Goal: Find specific page/section: Find specific page/section

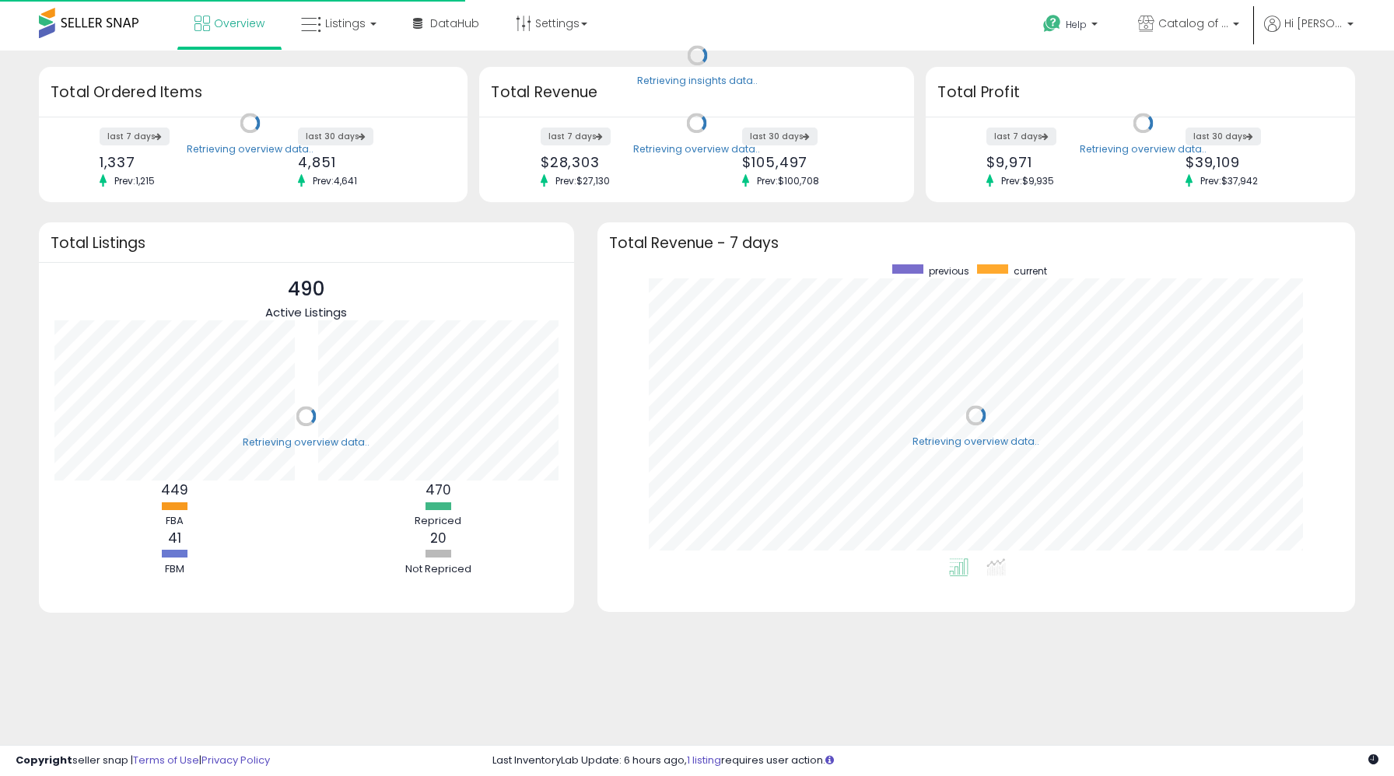
scroll to position [294, 726]
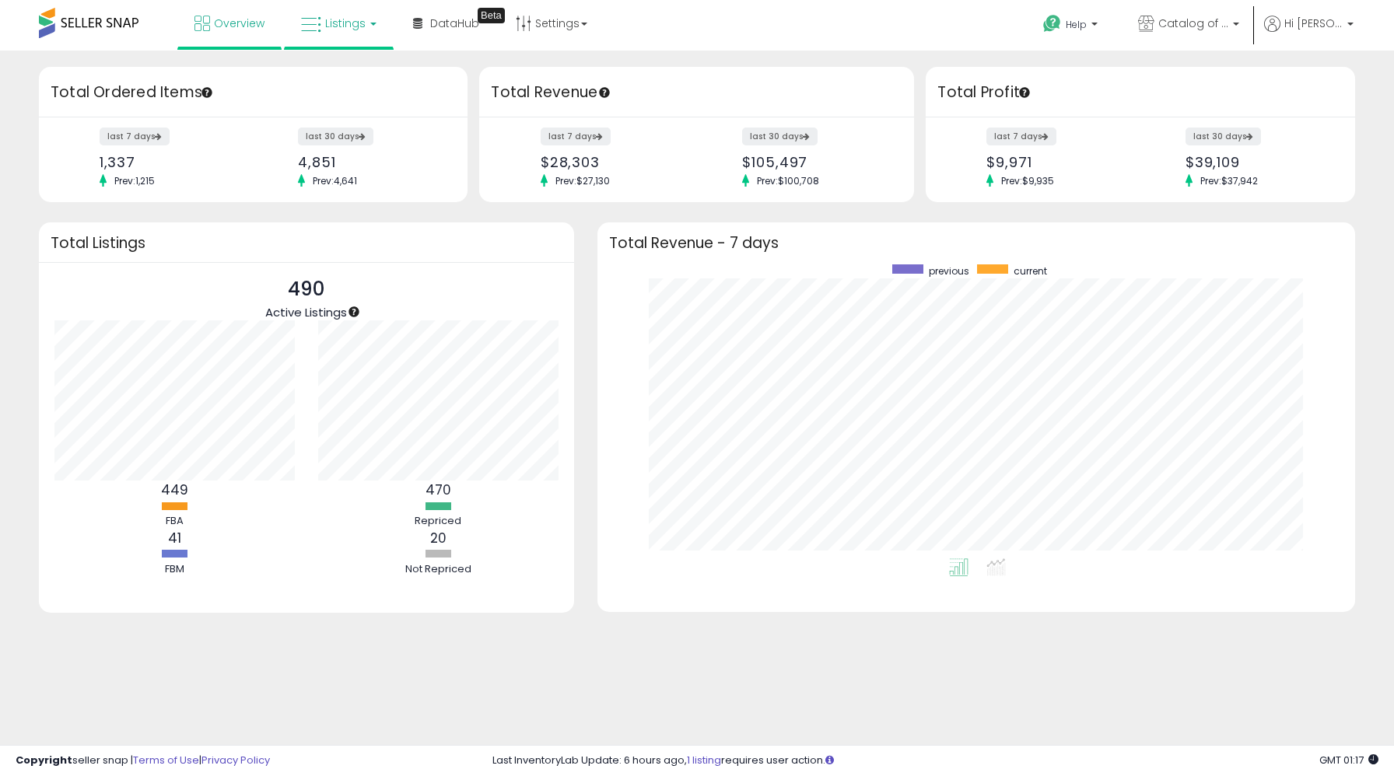
click at [352, 15] on link "Listings" at bounding box center [338, 23] width 99 height 47
click at [349, 79] on icon at bounding box center [351, 77] width 68 height 20
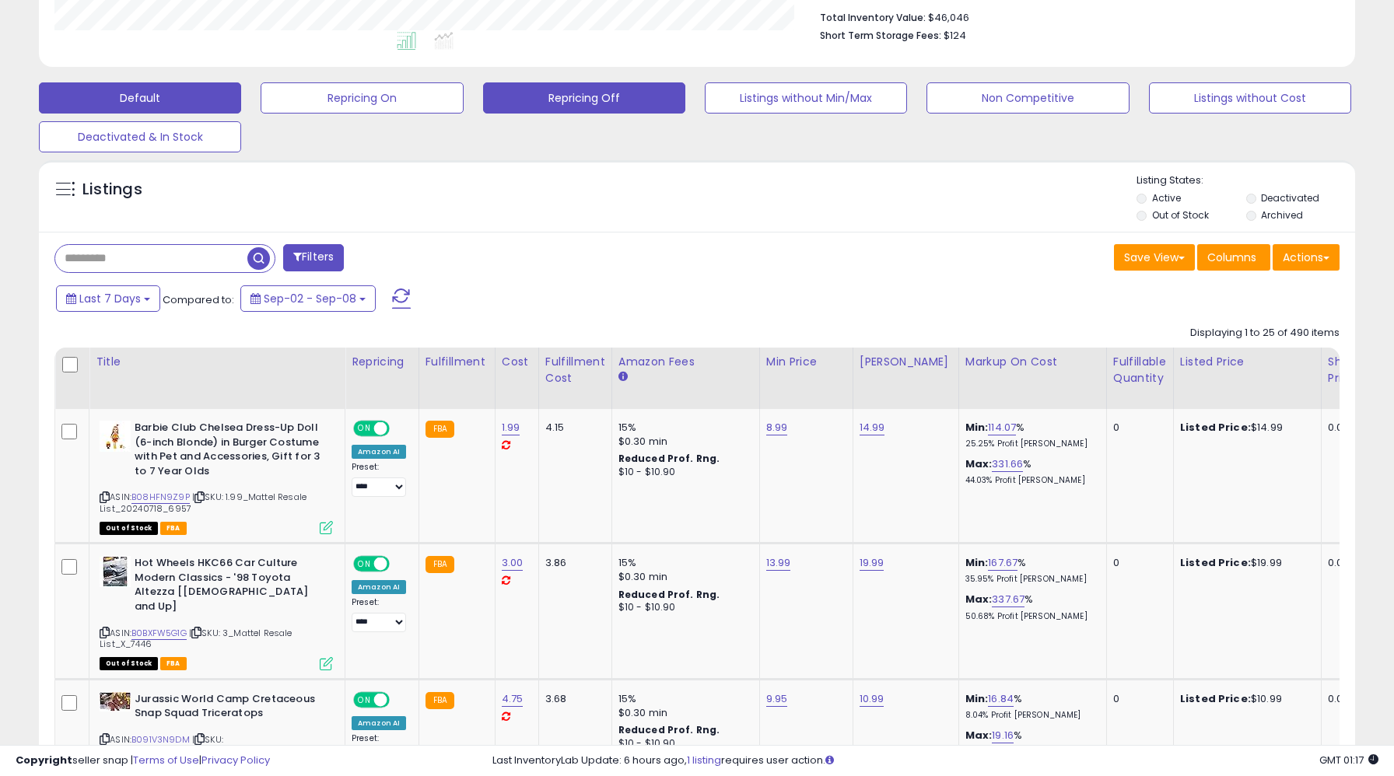
scroll to position [415, 0]
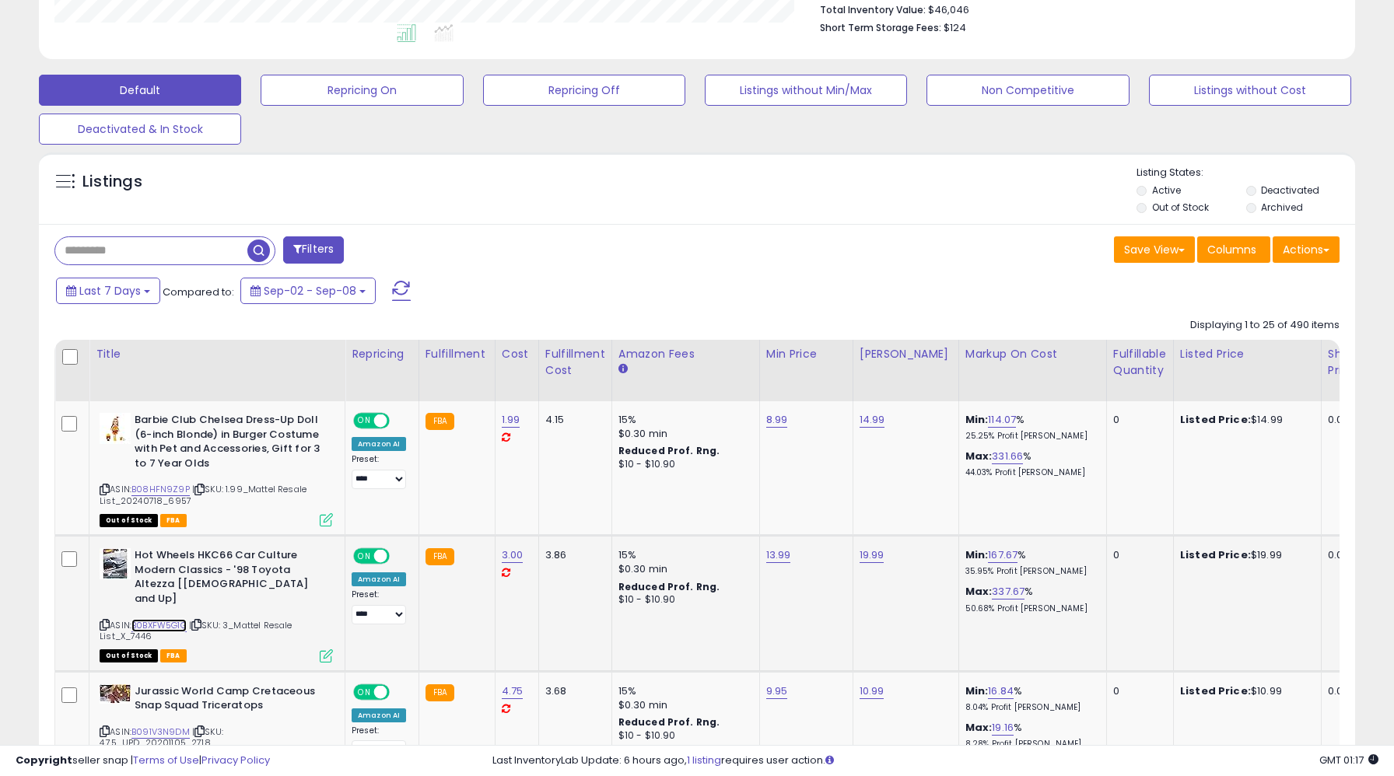
click at [153, 619] on link "B0BXFW5G1G" at bounding box center [158, 625] width 55 height 13
